Goal: Communication & Community: Share content

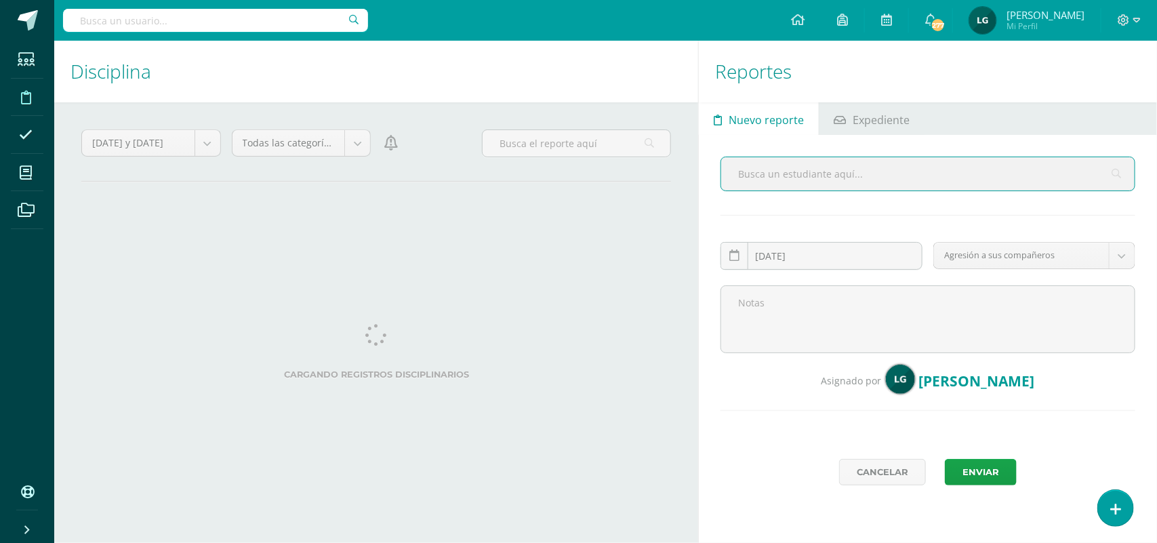
click at [761, 178] on input "text" at bounding box center [927, 173] width 413 height 33
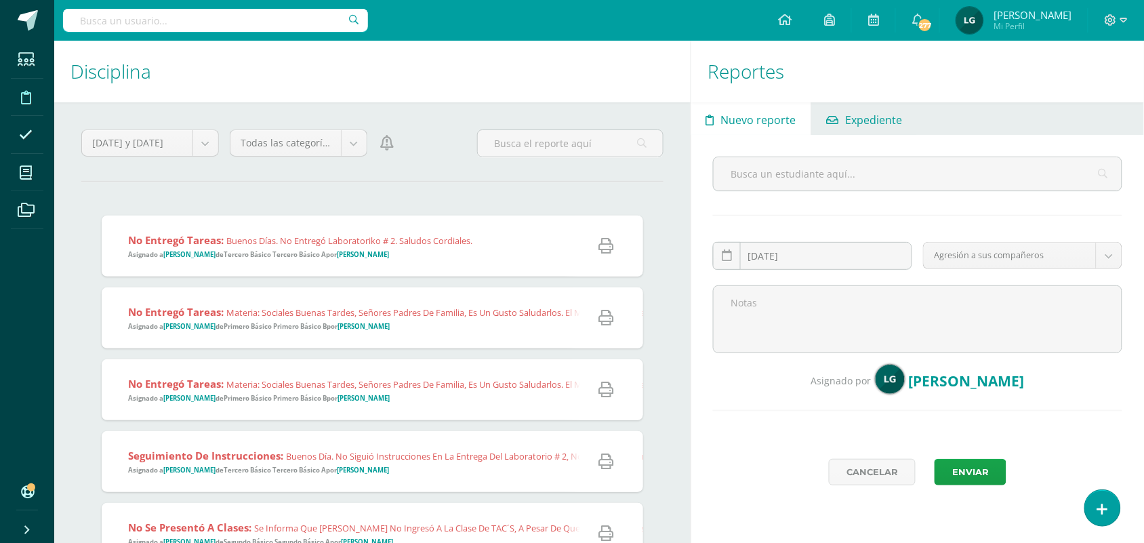
click at [888, 129] on span "Expediente" at bounding box center [873, 120] width 57 height 33
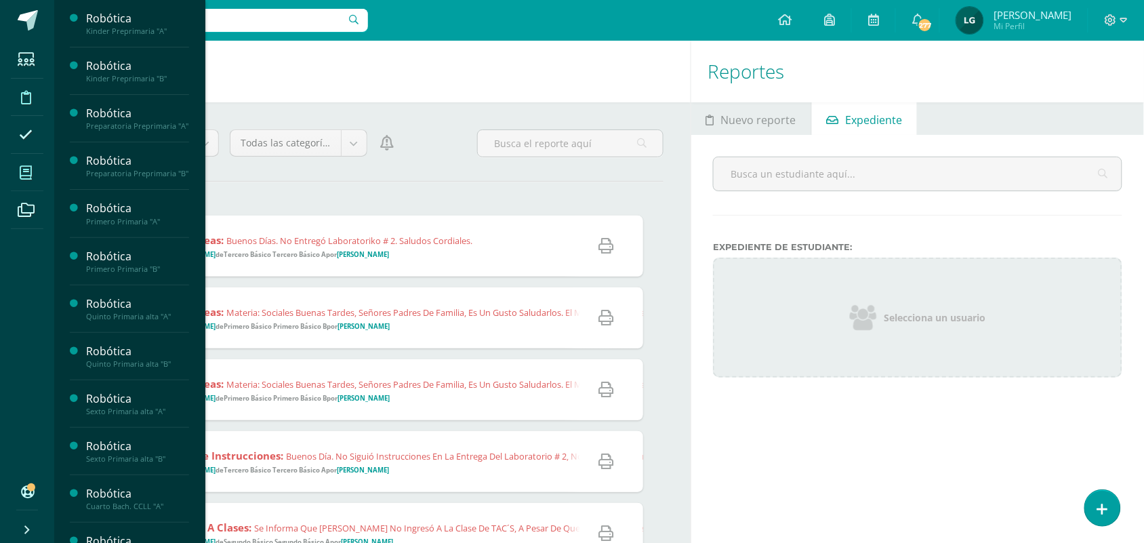
click at [28, 167] on icon at bounding box center [26, 173] width 12 height 14
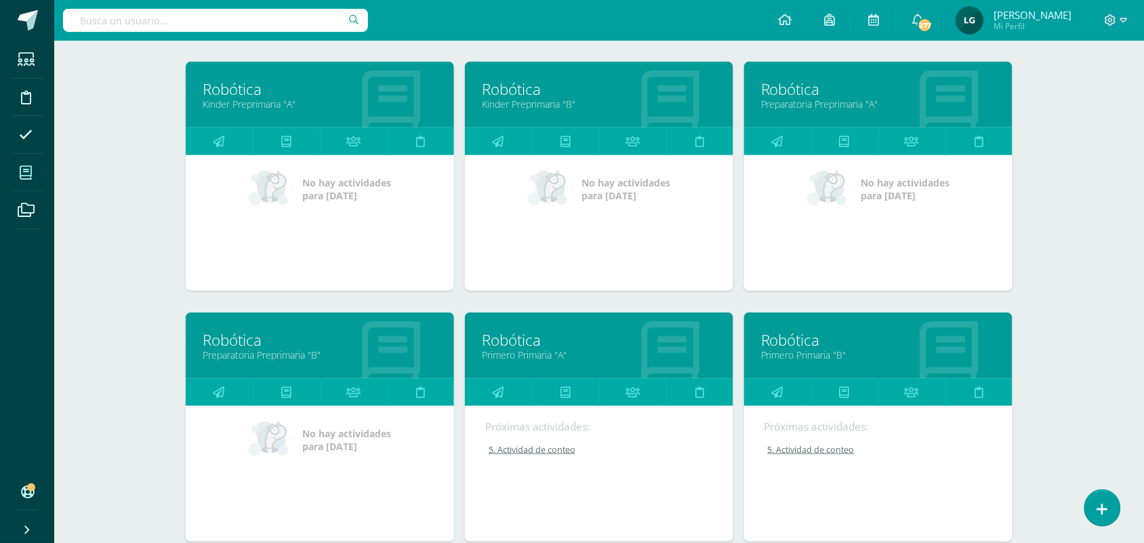
scroll to position [194, 0]
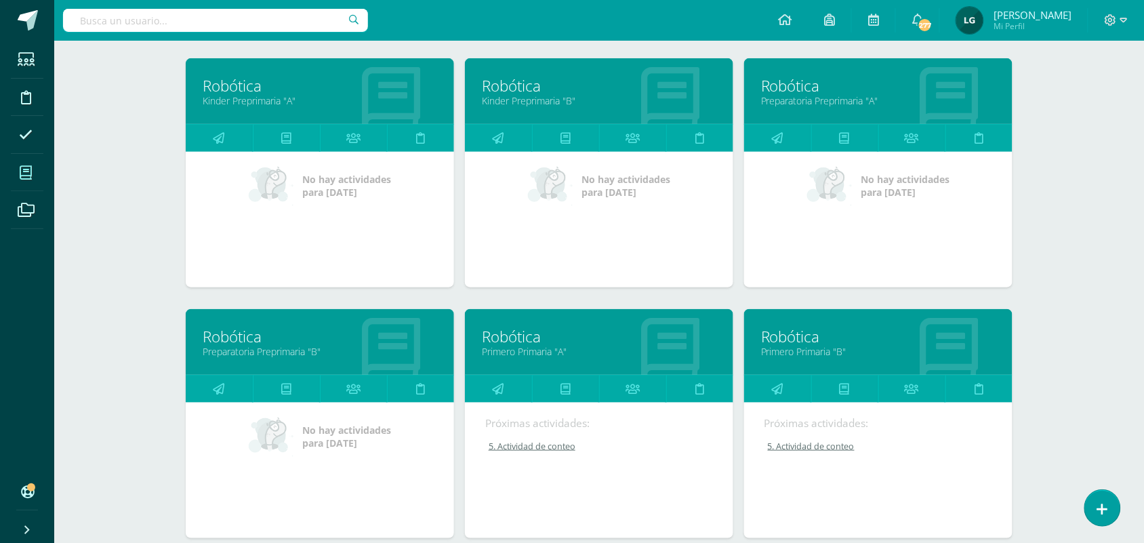
click at [801, 329] on link "Robótica" at bounding box center [878, 336] width 235 height 21
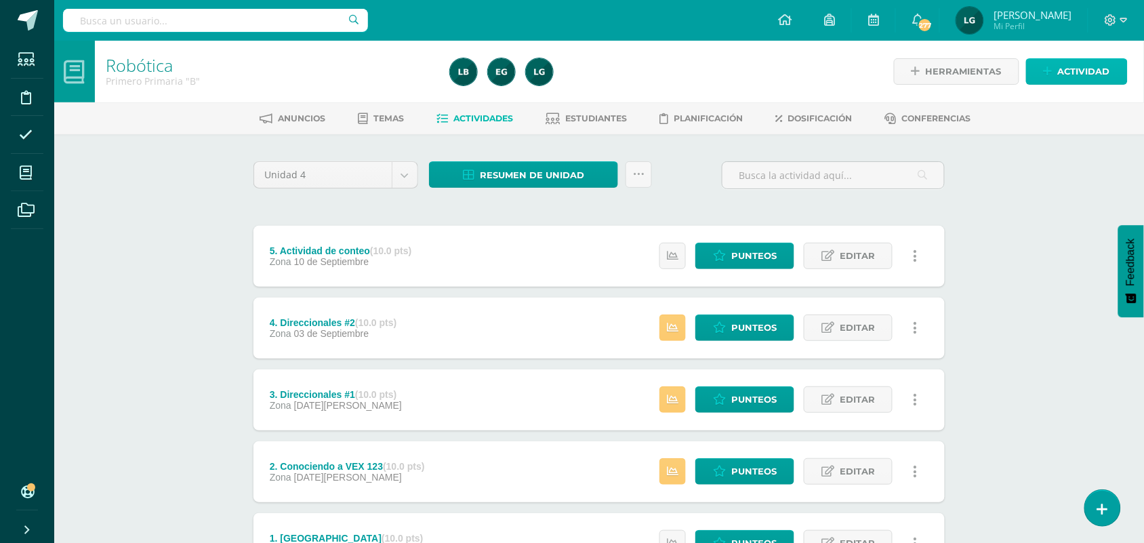
click at [1075, 73] on span "Actividad" at bounding box center [1084, 71] width 52 height 25
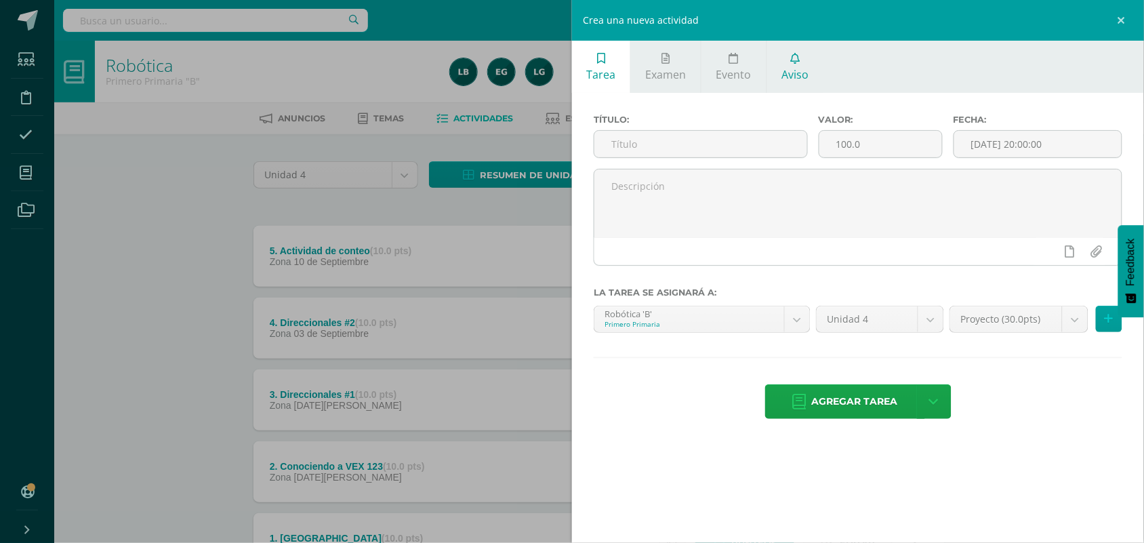
click at [798, 62] on icon at bounding box center [794, 58] width 9 height 11
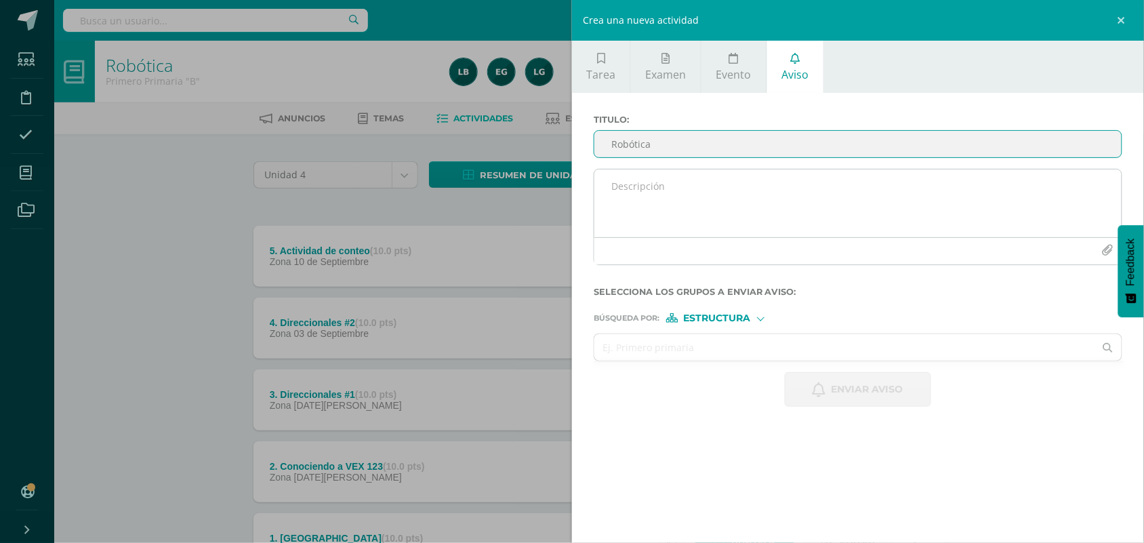
type input "Robótica"
click at [632, 191] on textarea at bounding box center [857, 203] width 527 height 68
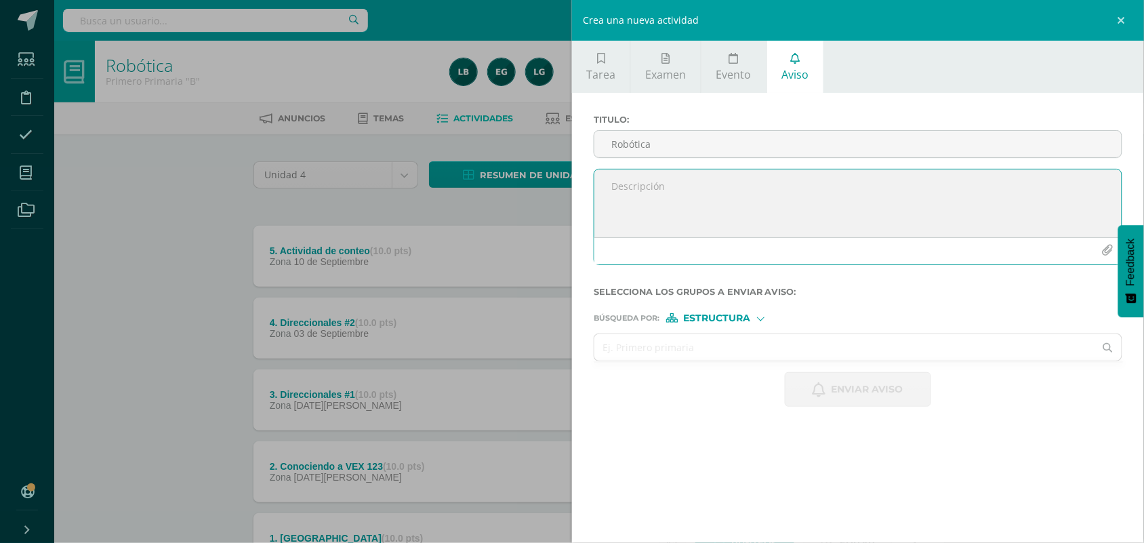
type textarea "B"
click at [810, 190] on textarea "Estimados padres de familia reciban un cordil saludo," at bounding box center [857, 203] width 527 height 68
click at [882, 186] on textarea "Estimados padres de familia reciban un cordial saludo," at bounding box center [857, 203] width 527 height 68
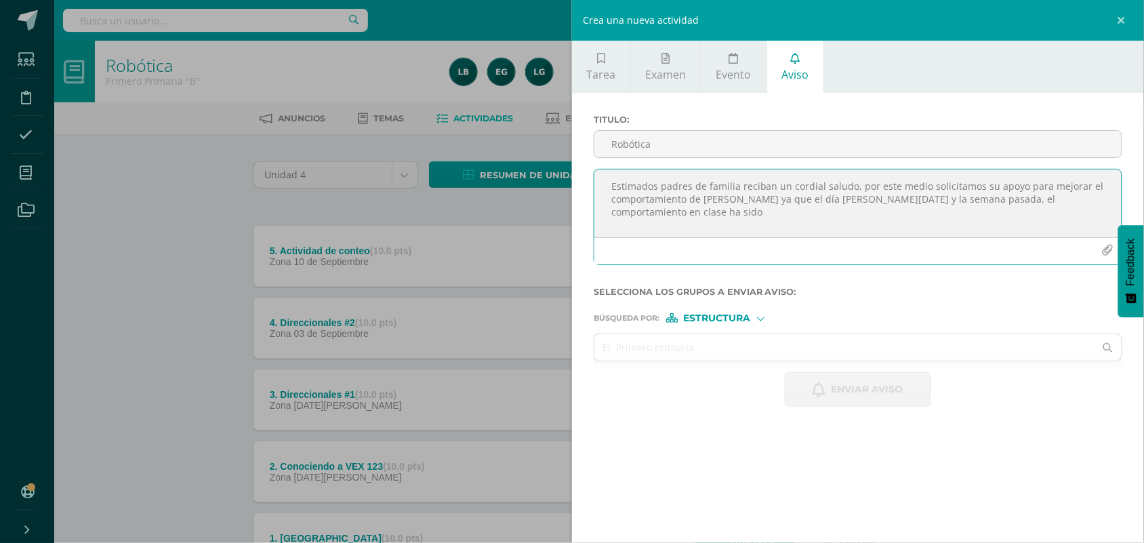
click at [1000, 201] on textarea "Estimados padres de familia reciban un cordial saludo, por este medio solicitam…" at bounding box center [857, 203] width 527 height 68
click at [723, 215] on textarea "Estimados padres de familia reciban un cordial saludo, por este medio solicitam…" at bounding box center [857, 203] width 527 height 68
click at [750, 215] on textarea "Estimados padres de familia reciban un cordial saludo, por este medio solicitam…" at bounding box center [857, 203] width 527 height 68
click at [744, 214] on textarea "Estimados padres de familia reciban un cordial saludo, por este medio solicitam…" at bounding box center [857, 203] width 527 height 68
click at [777, 216] on textarea "Estimados padres de familia reciban un cordial saludo, por este medio solicitam…" at bounding box center [857, 203] width 527 height 68
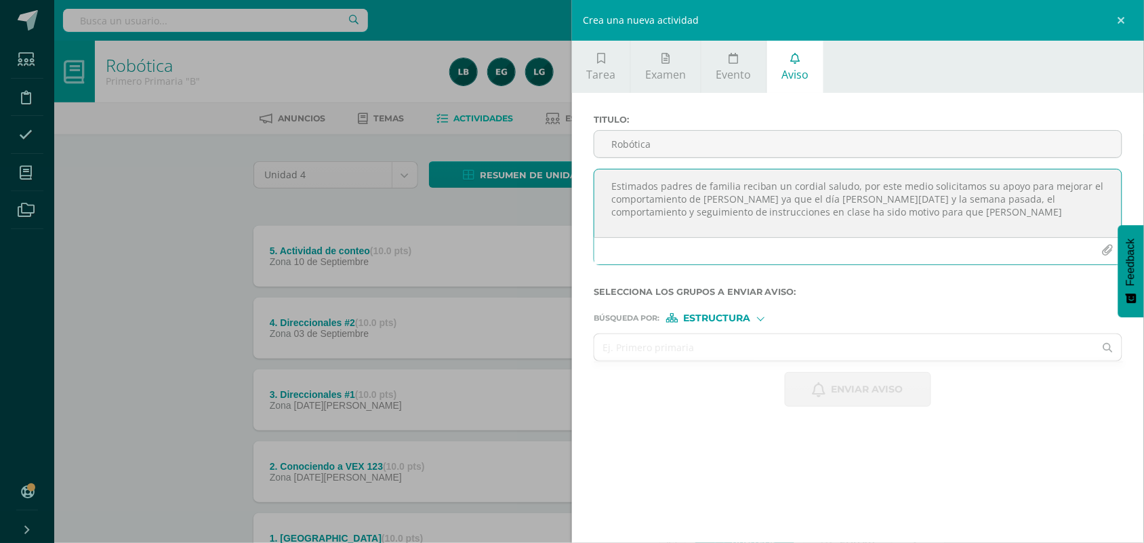
click at [854, 214] on textarea "Estimados padres de familia reciban un cordial saludo, por este medio solicitam…" at bounding box center [857, 203] width 527 height 68
click at [729, 228] on textarea "Estimados padres de familia reciban un cordial saludo, por este medio solicitam…" at bounding box center [857, 203] width 527 height 68
click at [998, 215] on textarea "Estimados padres de familia reciban un cordial saludo, por este medio solicitam…" at bounding box center [857, 203] width 527 height 68
click at [671, 229] on textarea "Estimados padres de familia reciban un cordial saludo, por este medio solicitam…" at bounding box center [857, 203] width 527 height 68
click at [990, 234] on textarea "Estimados padres de familia reciban un cordial saludo, por este medio solicitam…" at bounding box center [857, 203] width 527 height 68
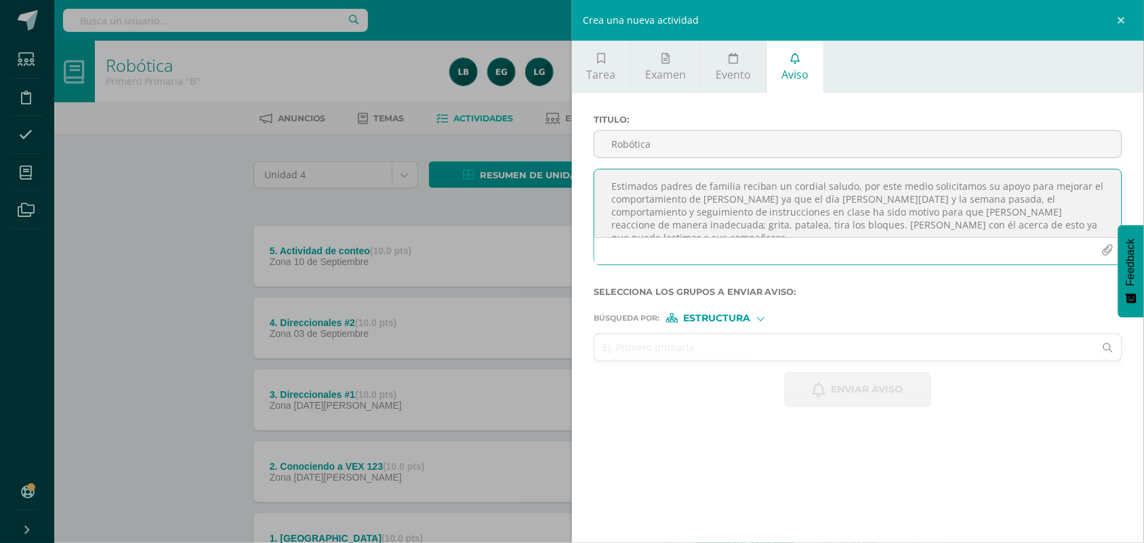
scroll to position [5, 0]
type textarea "Estimados padres de familia reciban un cordial saludo, por este medio solicitam…"
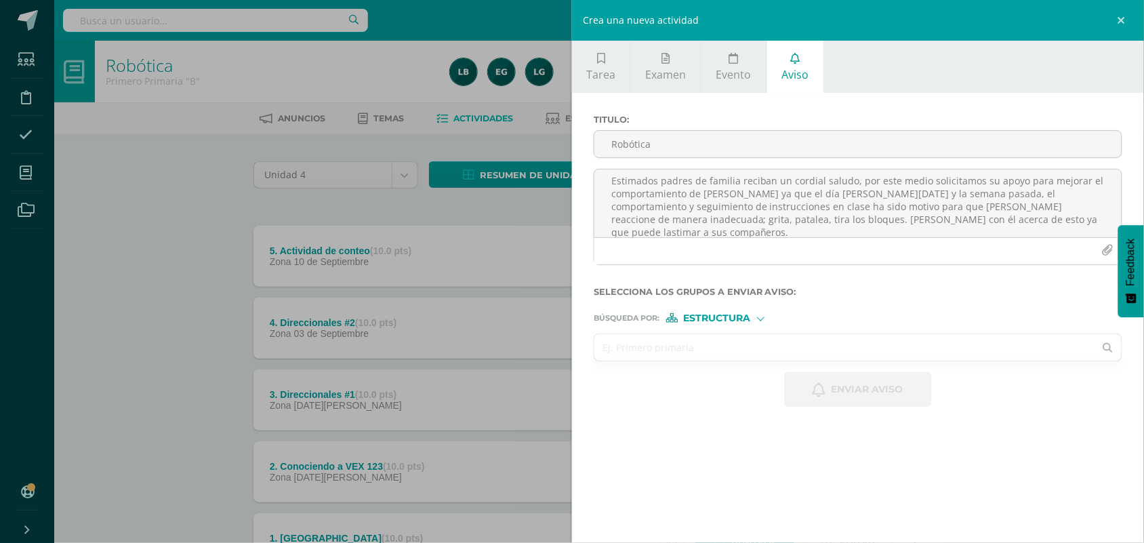
click at [741, 354] on input "text" at bounding box center [844, 347] width 500 height 26
click at [759, 321] on div at bounding box center [760, 317] width 7 height 7
click at [717, 357] on span "Persona" at bounding box center [722, 355] width 49 height 7
click at [685, 357] on input "text" at bounding box center [844, 347] width 500 height 26
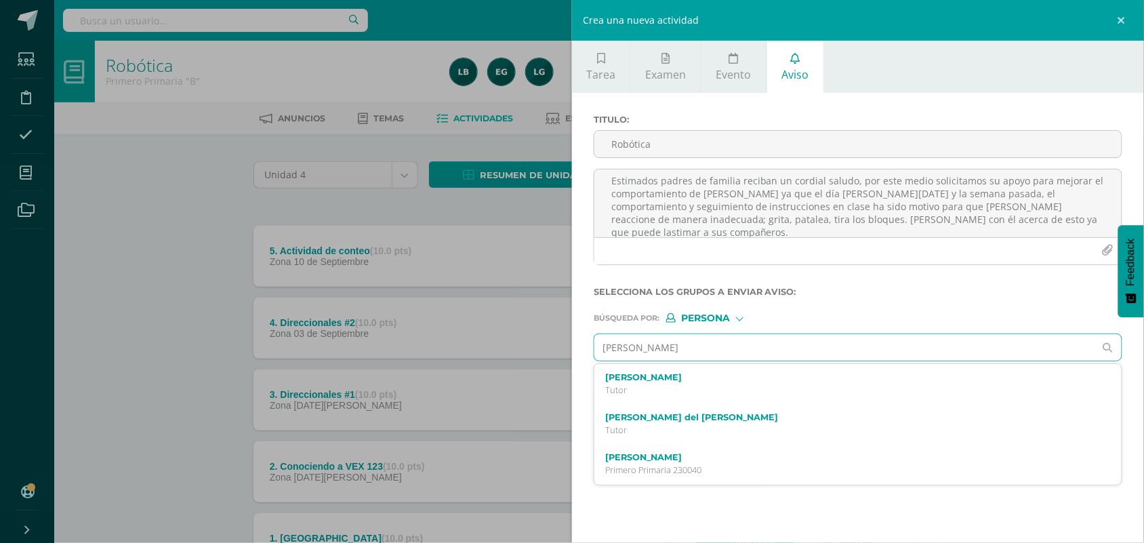
type input "diego castro"
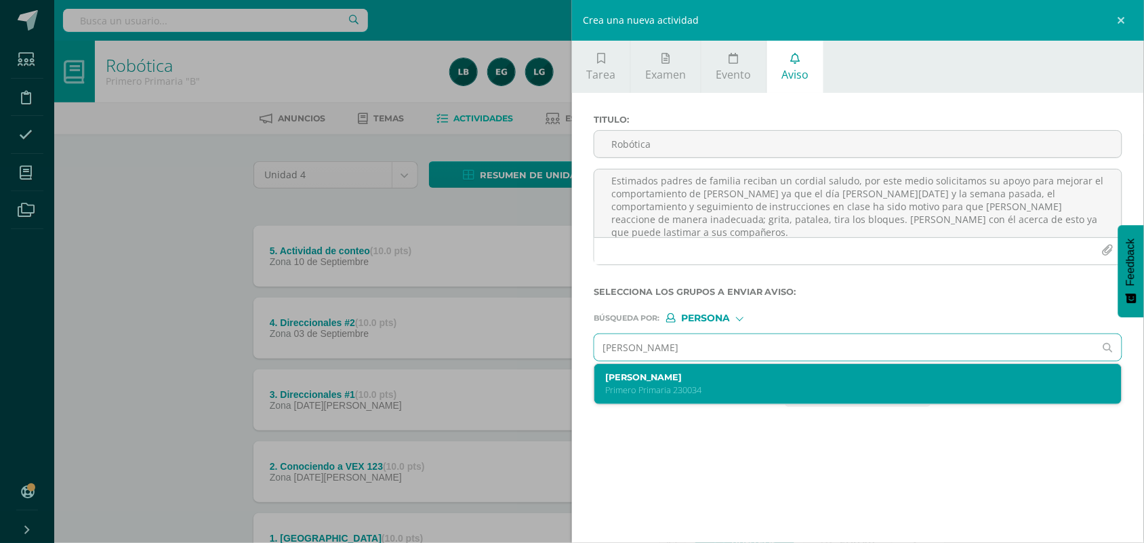
click at [674, 382] on label "Diego Emanuel Castro Teo" at bounding box center [846, 377] width 483 height 10
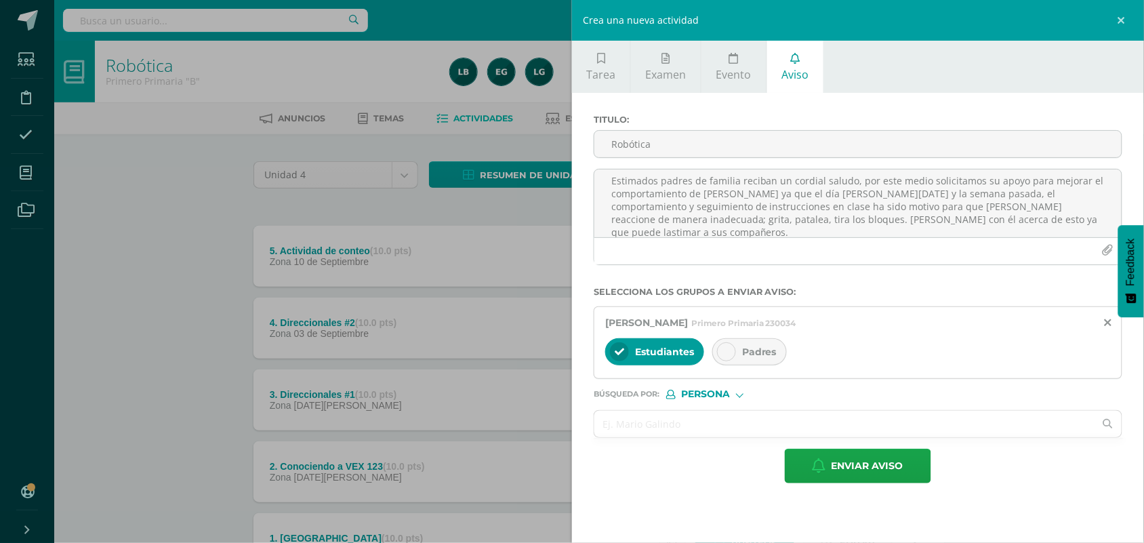
click at [769, 350] on span "Padres" at bounding box center [759, 352] width 35 height 12
click at [683, 427] on input "text" at bounding box center [844, 424] width 500 height 26
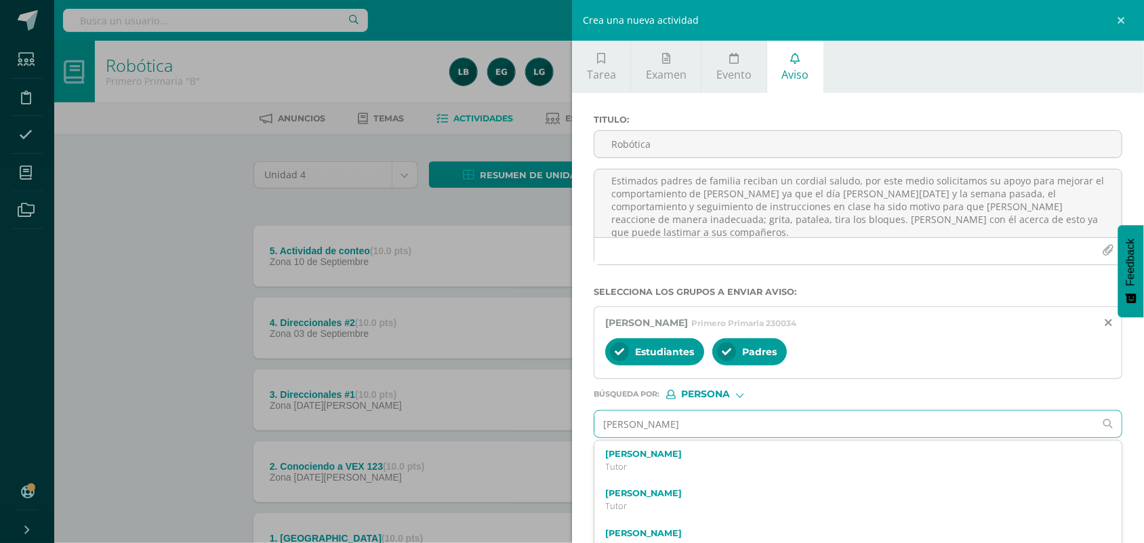
type input "mercedes galv"
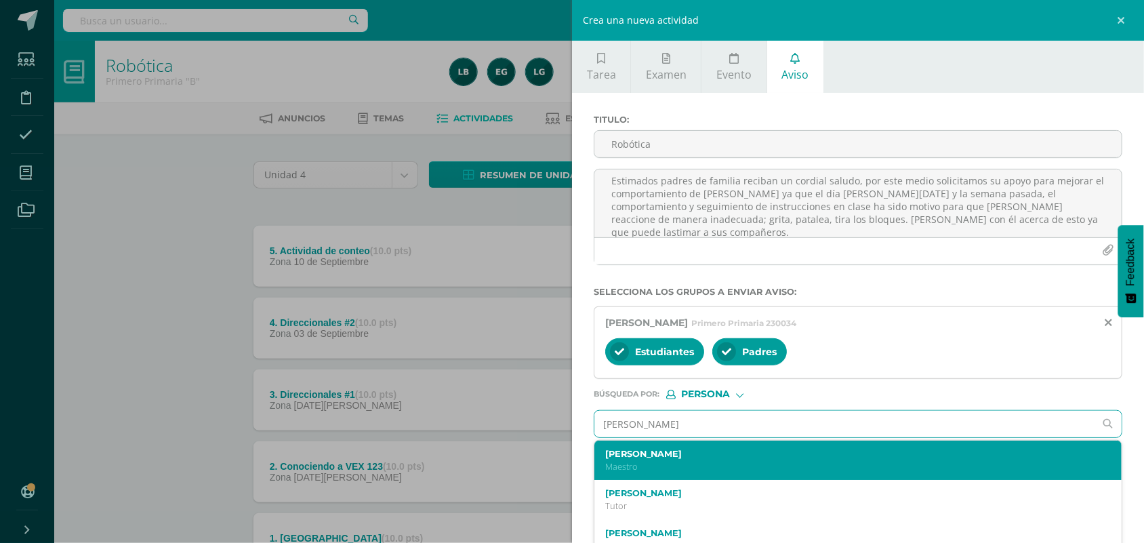
click at [666, 459] on label "Elvia Mercedes Gálvez" at bounding box center [846, 454] width 483 height 10
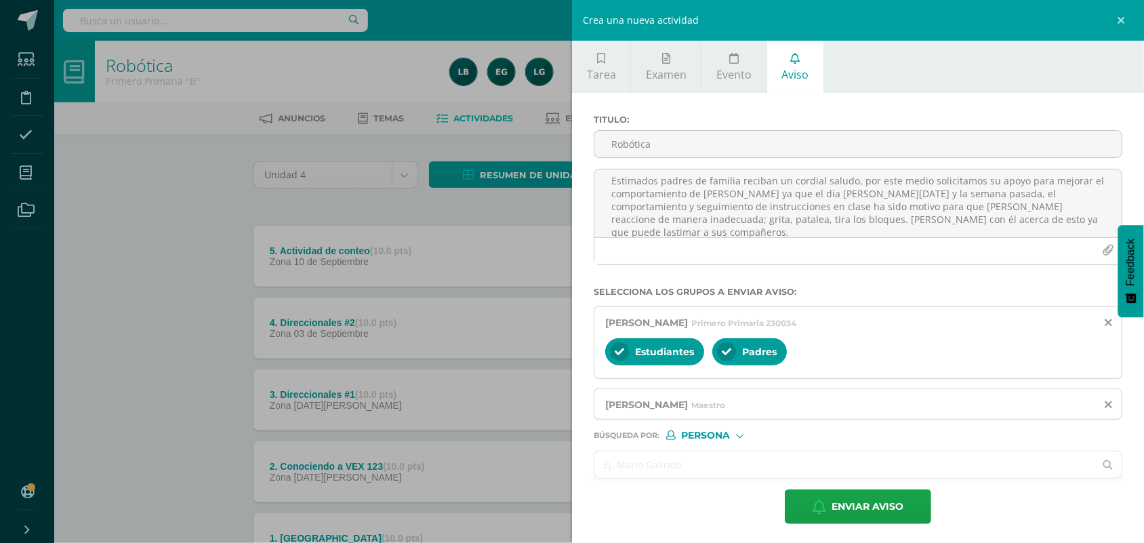
click at [656, 471] on input "text" at bounding box center [844, 464] width 500 height 26
type input "carolina rojas"
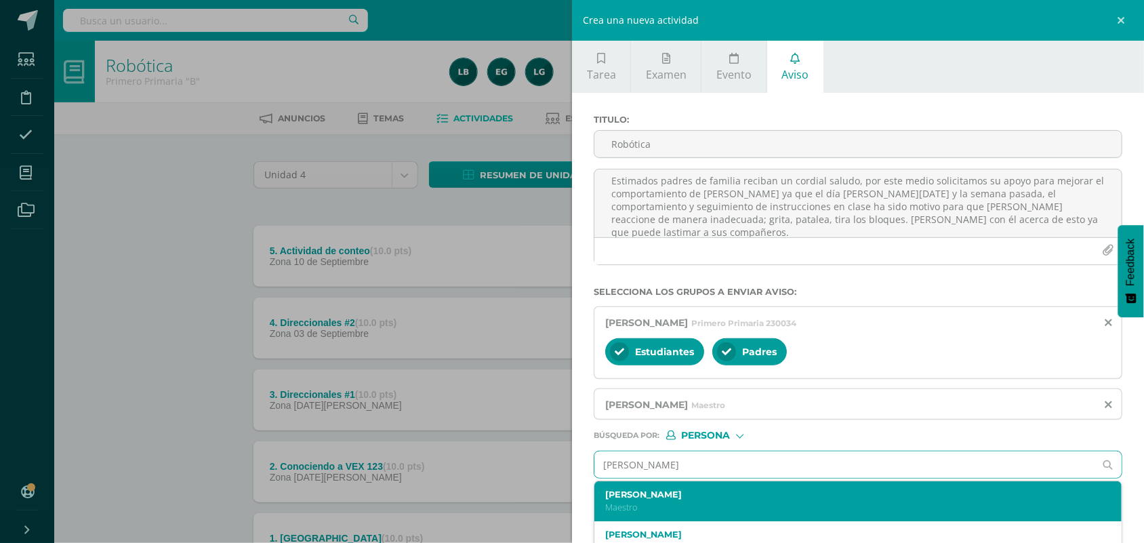
click at [654, 499] on label "Idelma Carolina Rojas Chavez" at bounding box center [846, 494] width 483 height 10
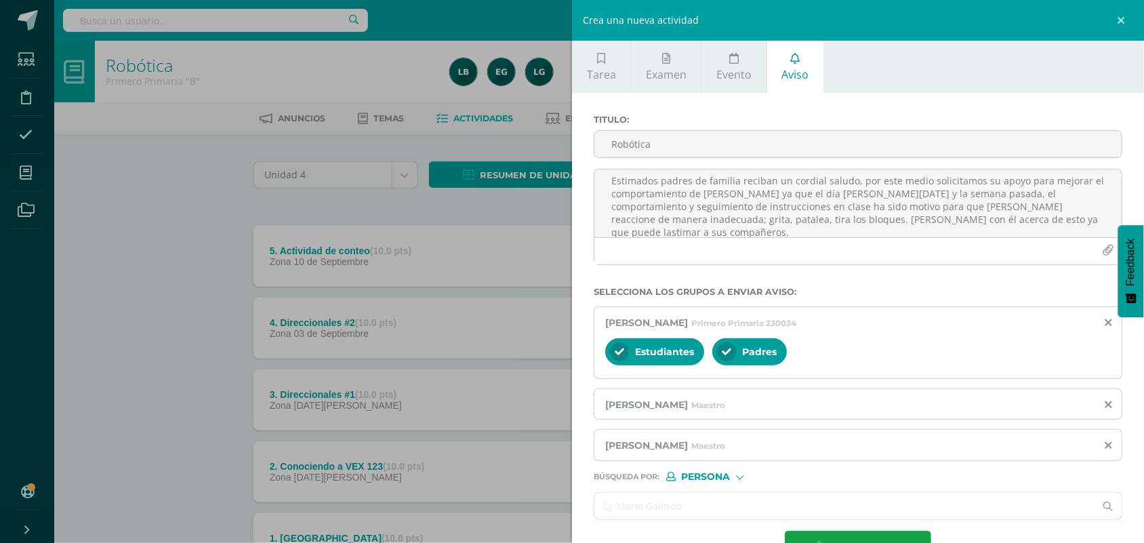
click at [659, 514] on input "text" at bounding box center [844, 506] width 500 height 26
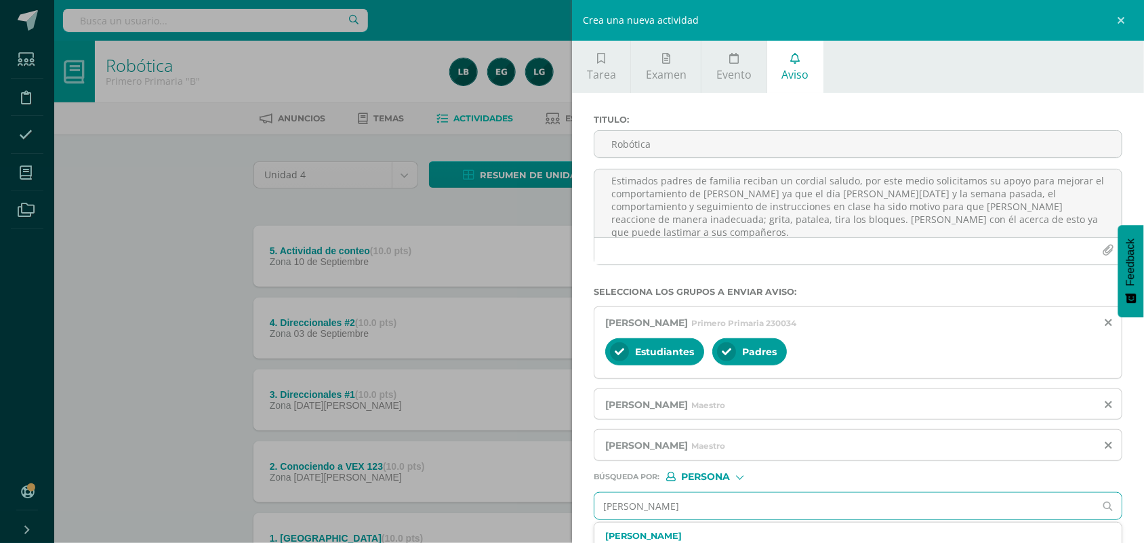
type input "mabel balles"
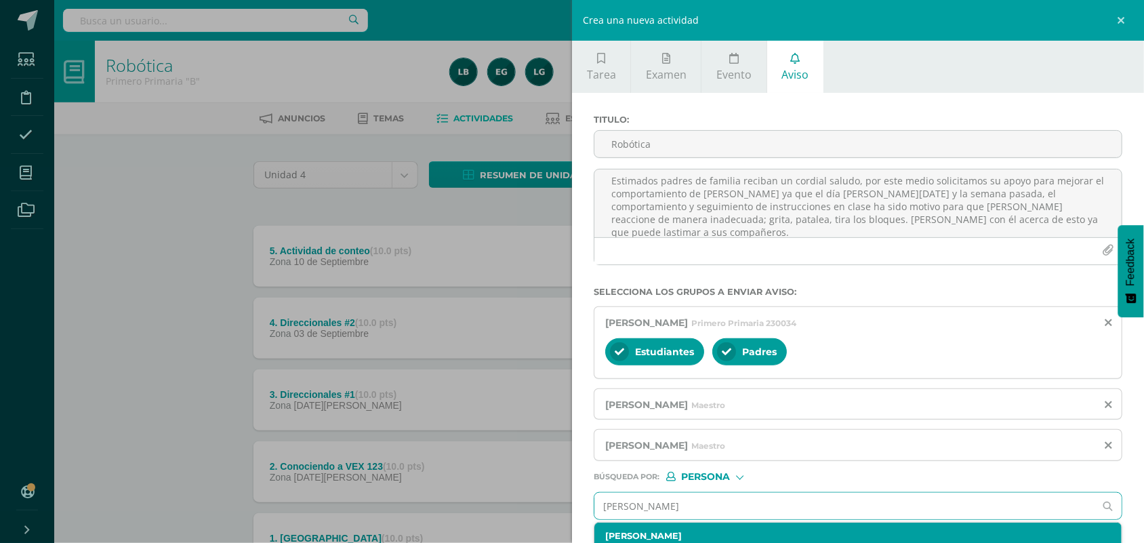
click at [649, 532] on div "Lisbeth Mabel Ballesteros Corredera Maestro" at bounding box center [857, 543] width 527 height 40
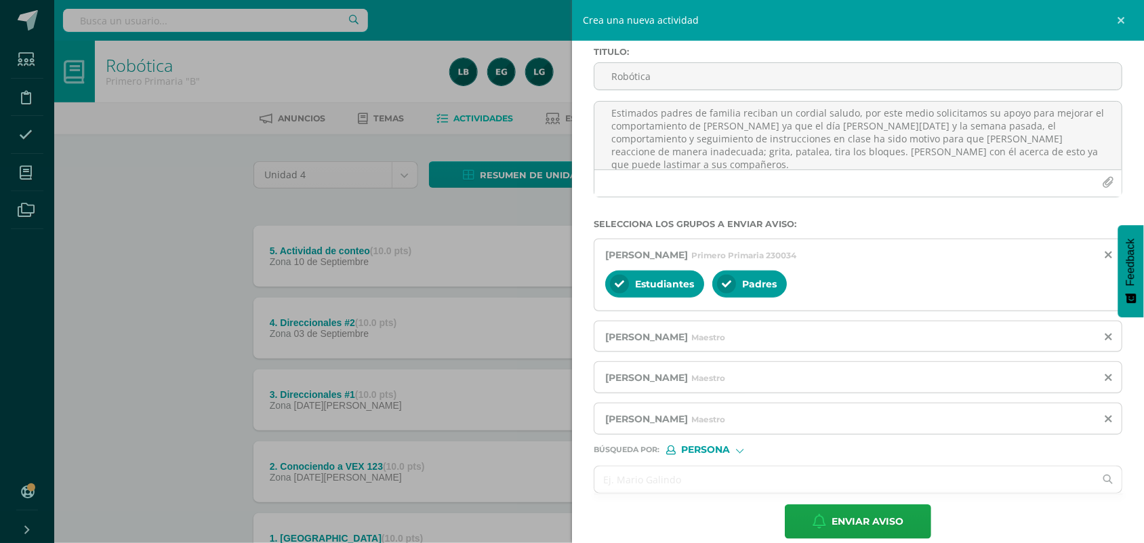
scroll to position [89, 0]
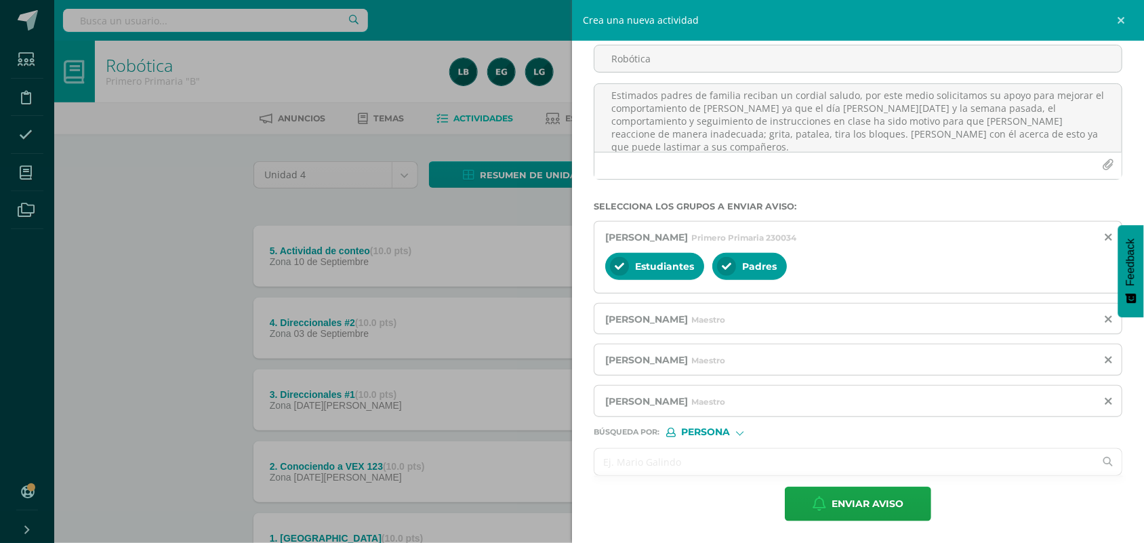
click at [706, 460] on input "text" at bounding box center [844, 462] width 500 height 26
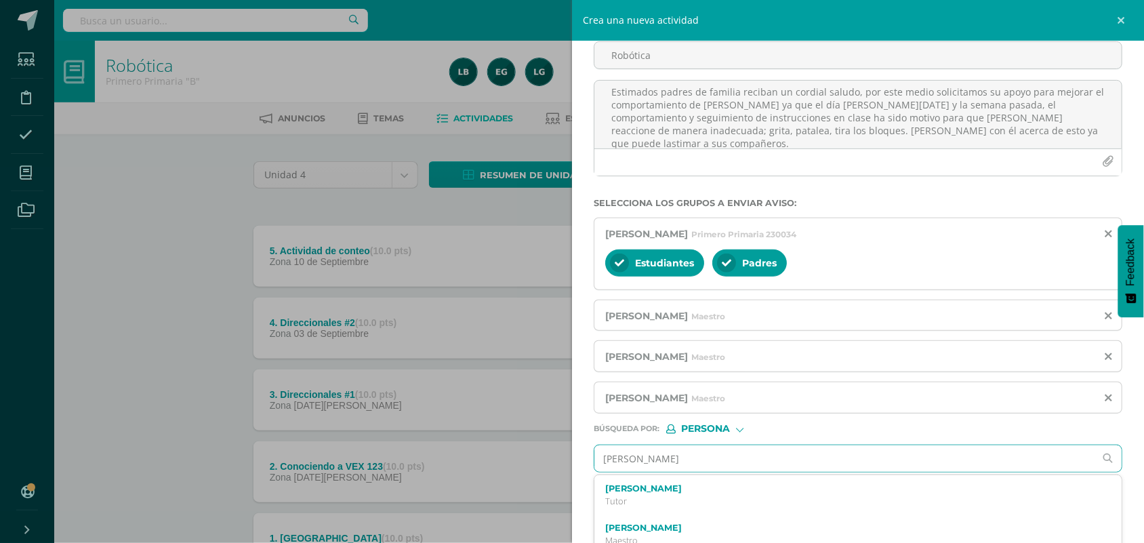
type input "larissa gregorio"
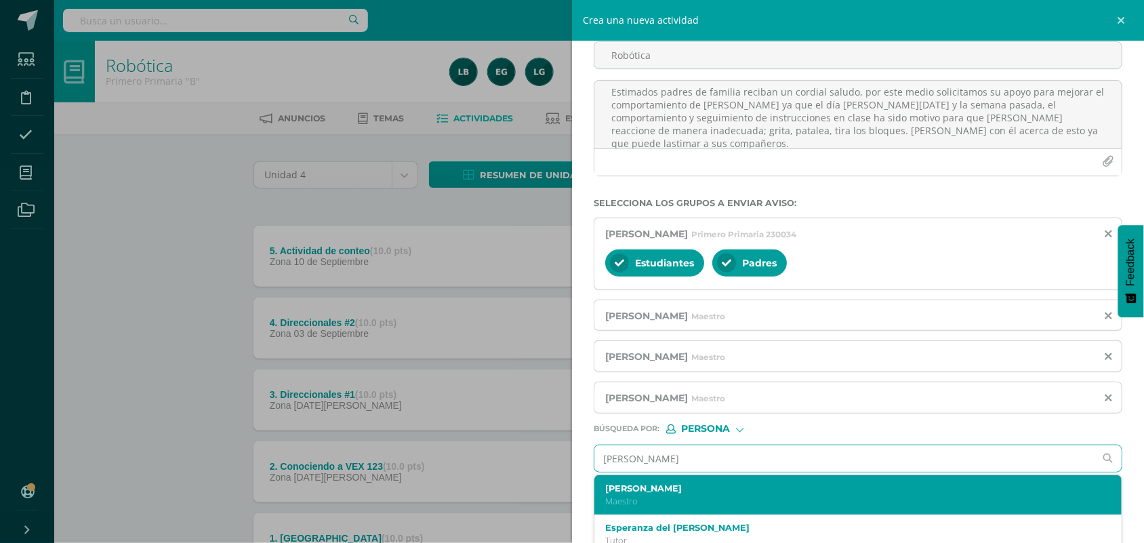
click at [655, 491] on label "Larissa Gregorio" at bounding box center [846, 488] width 483 height 10
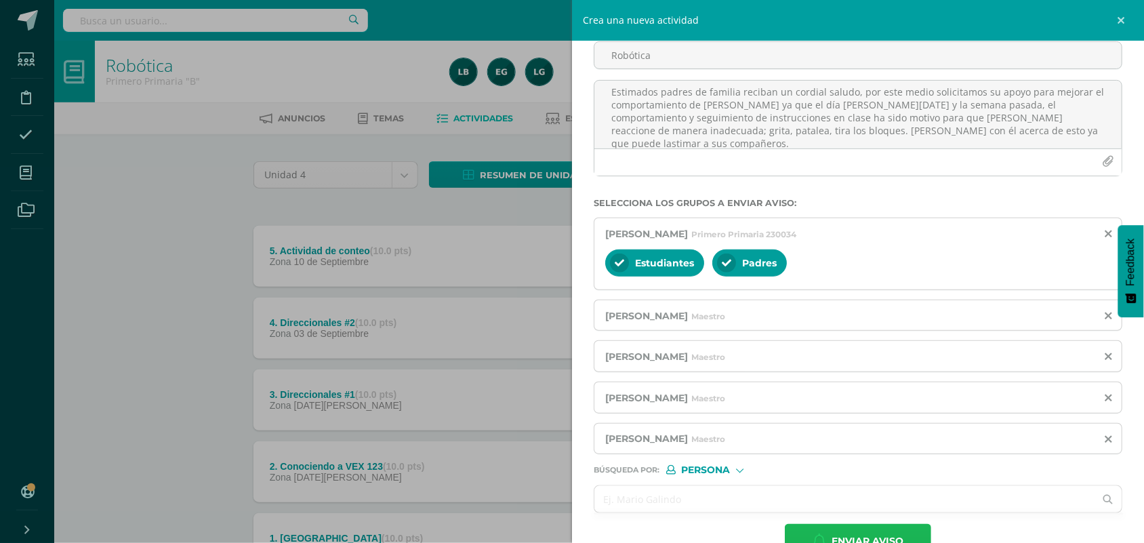
click at [805, 531] on button "Enviar aviso" at bounding box center [858, 541] width 146 height 35
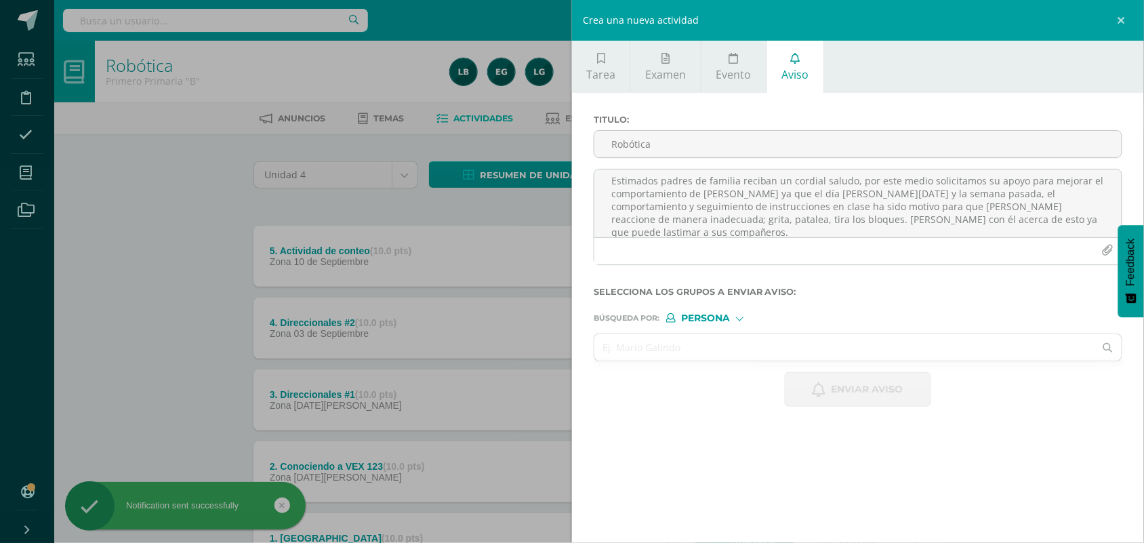
scroll to position [0, 0]
